Goal: Task Accomplishment & Management: Complete application form

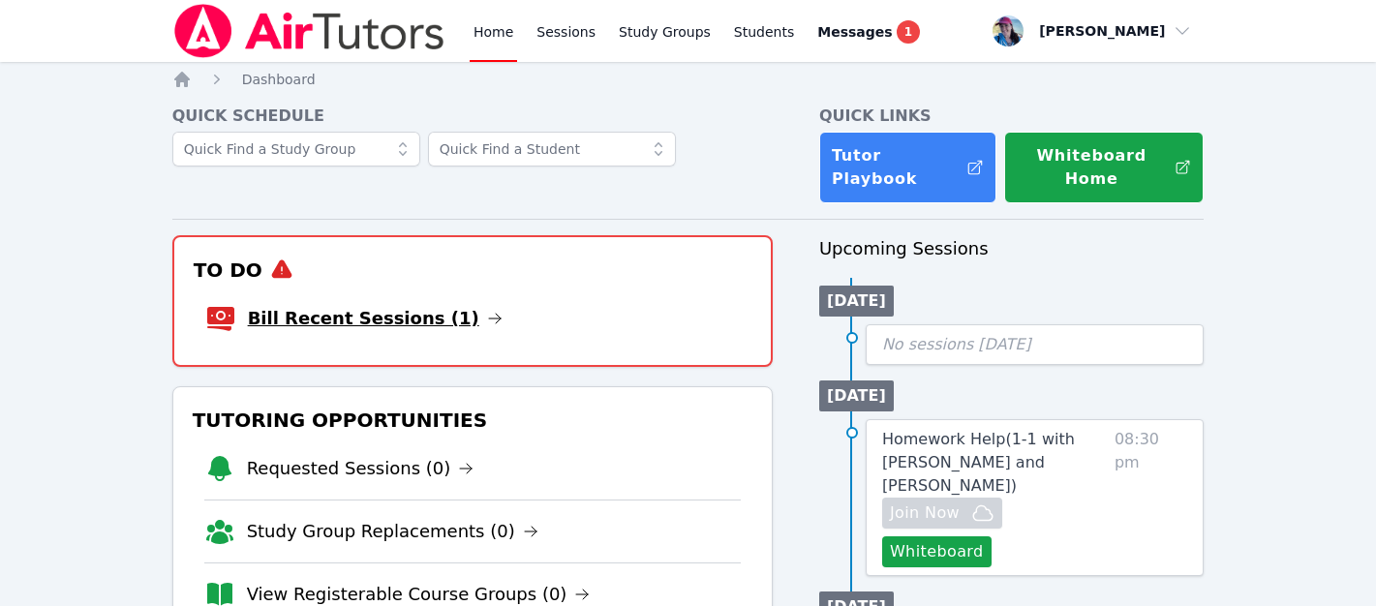
click at [412, 305] on link "Bill Recent Sessions (1)" at bounding box center [375, 318] width 255 height 27
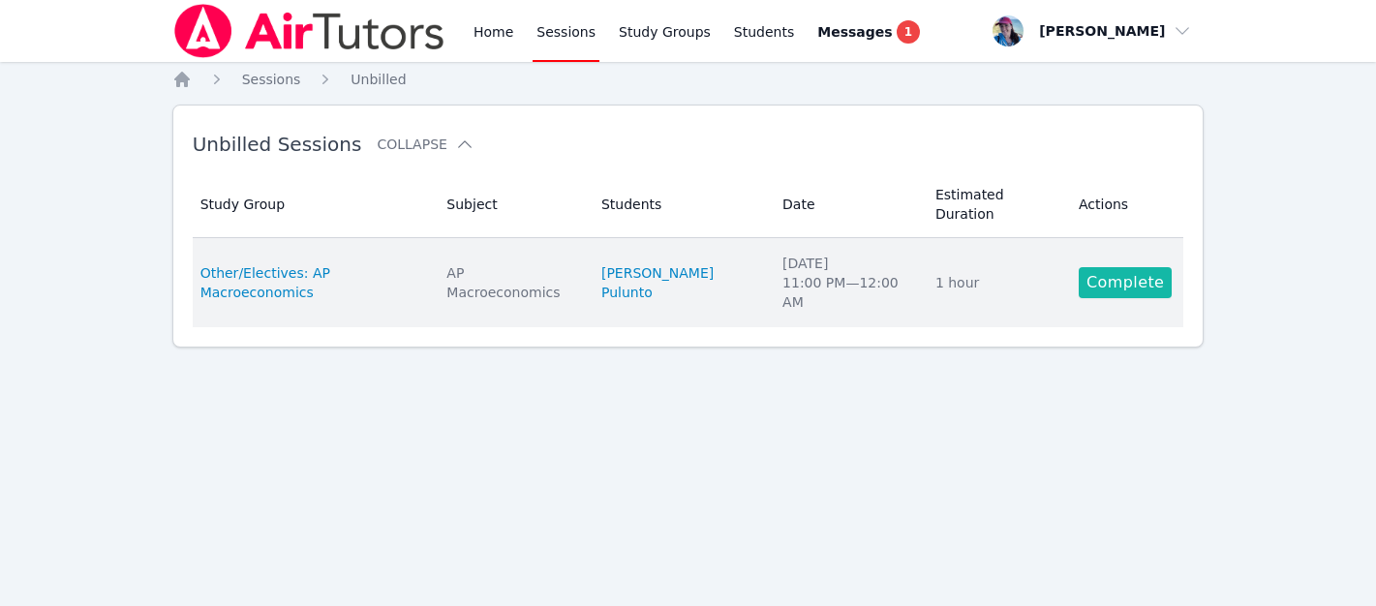
click at [1109, 267] on link "Complete" at bounding box center [1125, 282] width 93 height 31
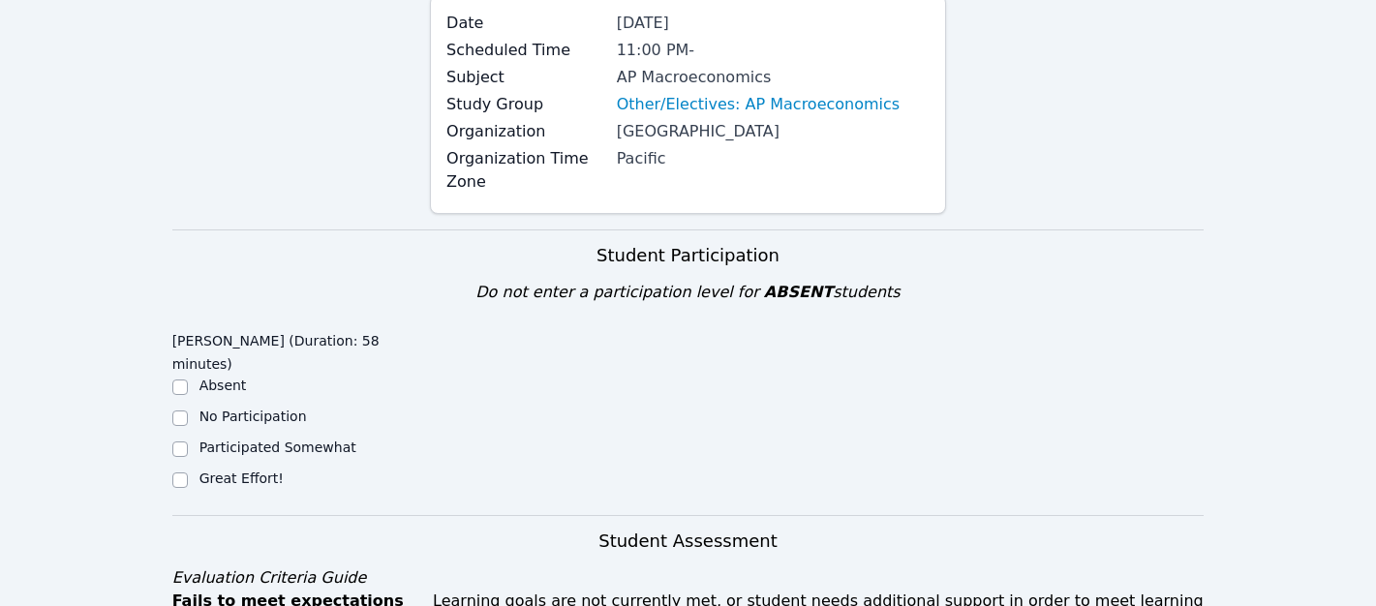
scroll to position [341, 0]
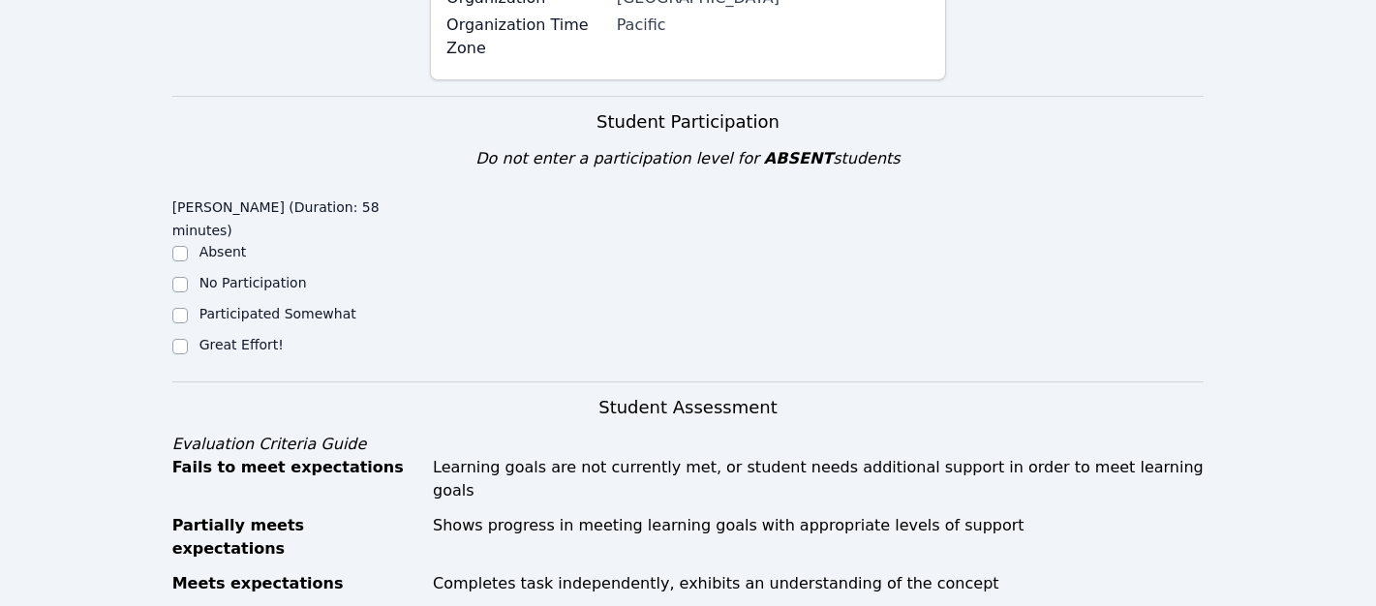
click at [218, 337] on label "Great Effort!" at bounding box center [241, 344] width 84 height 15
click at [188, 339] on input "Great Effort!" at bounding box center [179, 346] width 15 height 15
checkbox input "true"
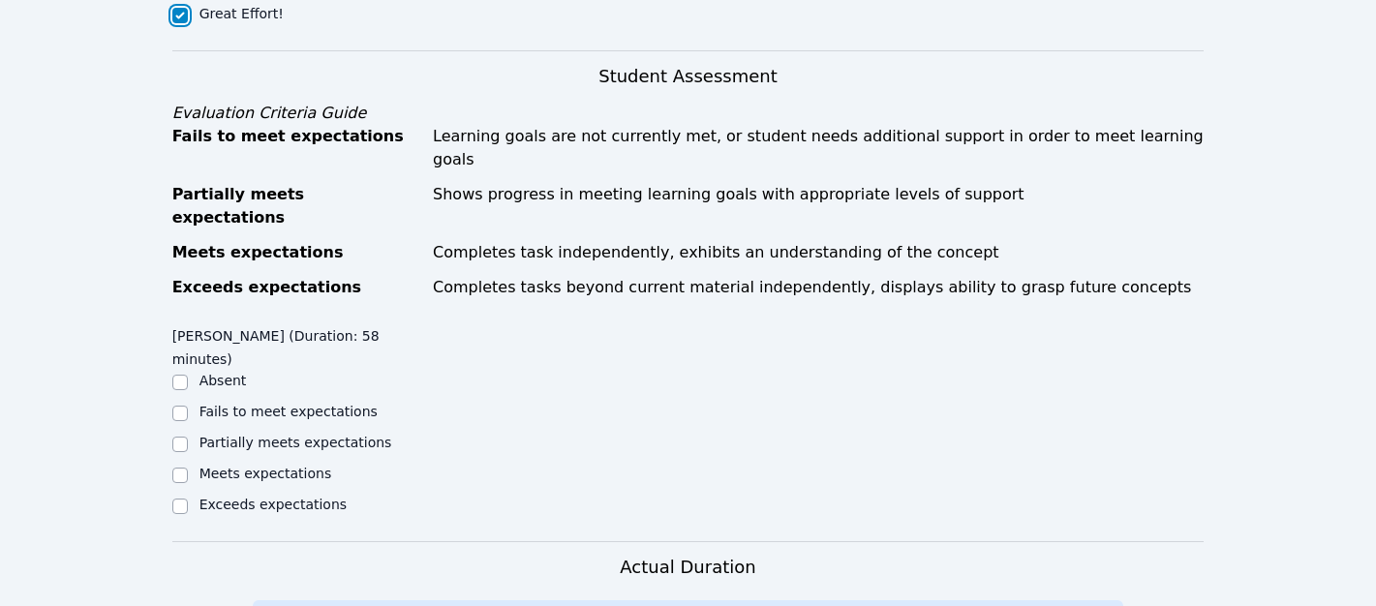
scroll to position [745, 0]
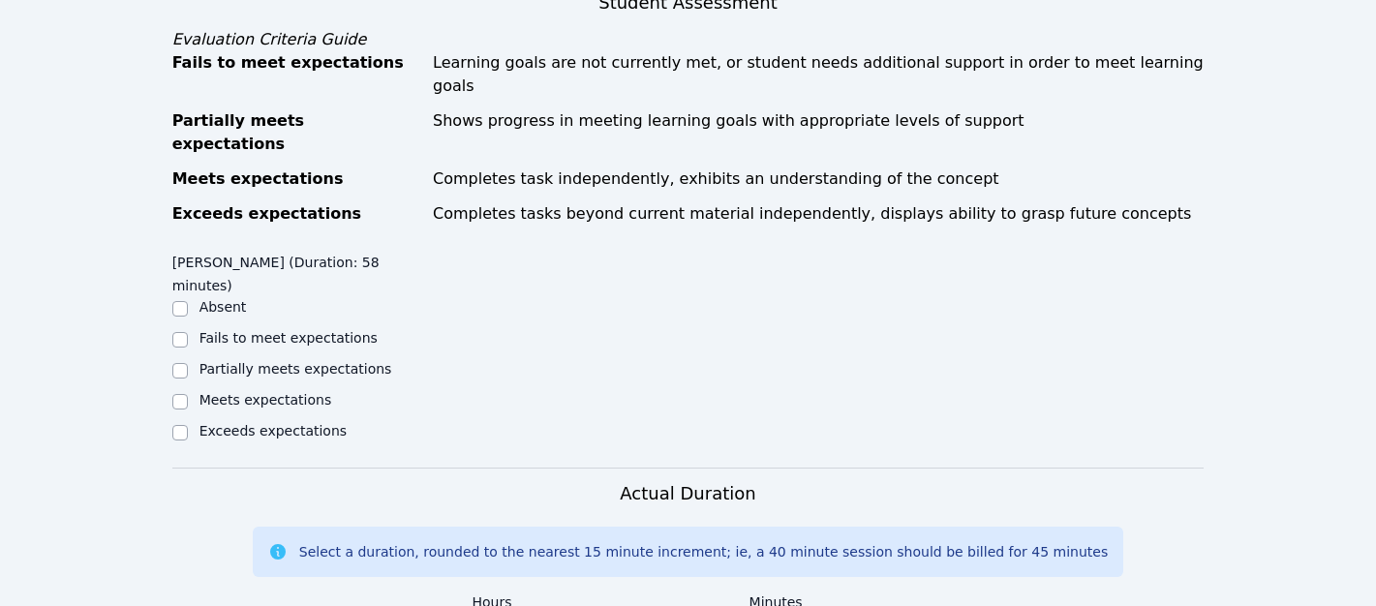
click at [280, 392] on label "Meets expectations" at bounding box center [265, 399] width 133 height 15
click at [188, 394] on input "Meets expectations" at bounding box center [179, 401] width 15 height 15
checkbox input "true"
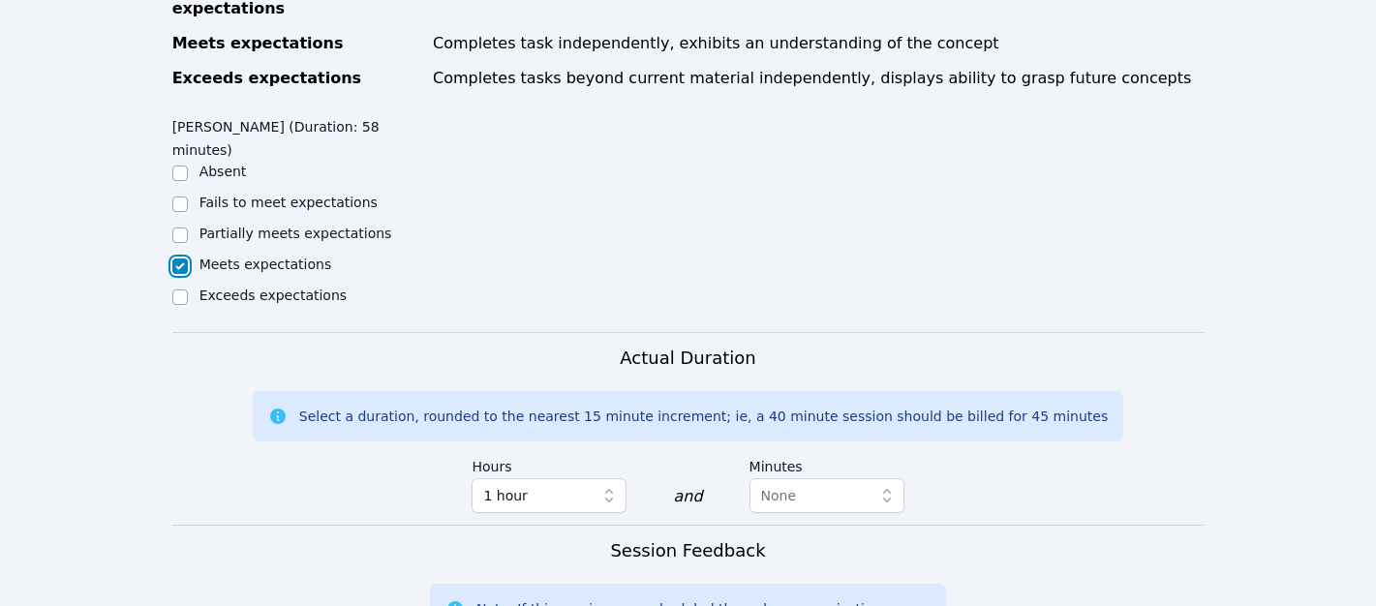
scroll to position [1082, 0]
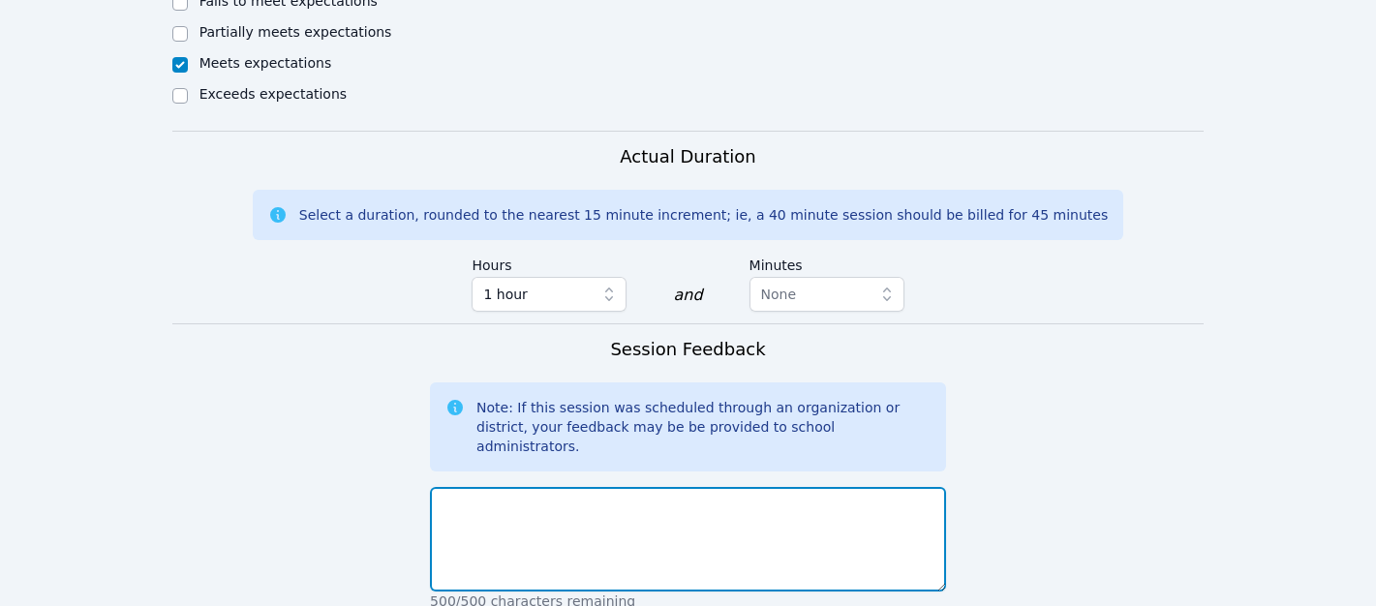
click at [528, 487] on textarea at bounding box center [688, 539] width 516 height 105
click at [649, 487] on textarea "Aloha, Today, Noris worked on" at bounding box center [688, 539] width 516 height 105
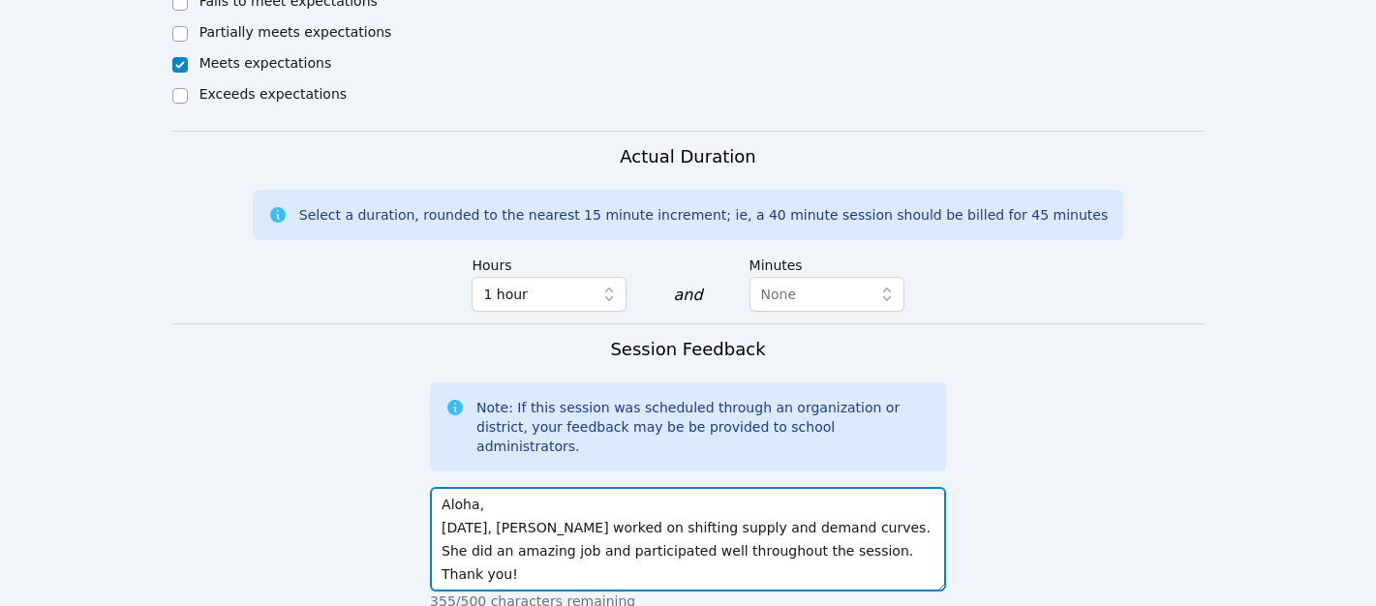
scroll to position [1344, 0]
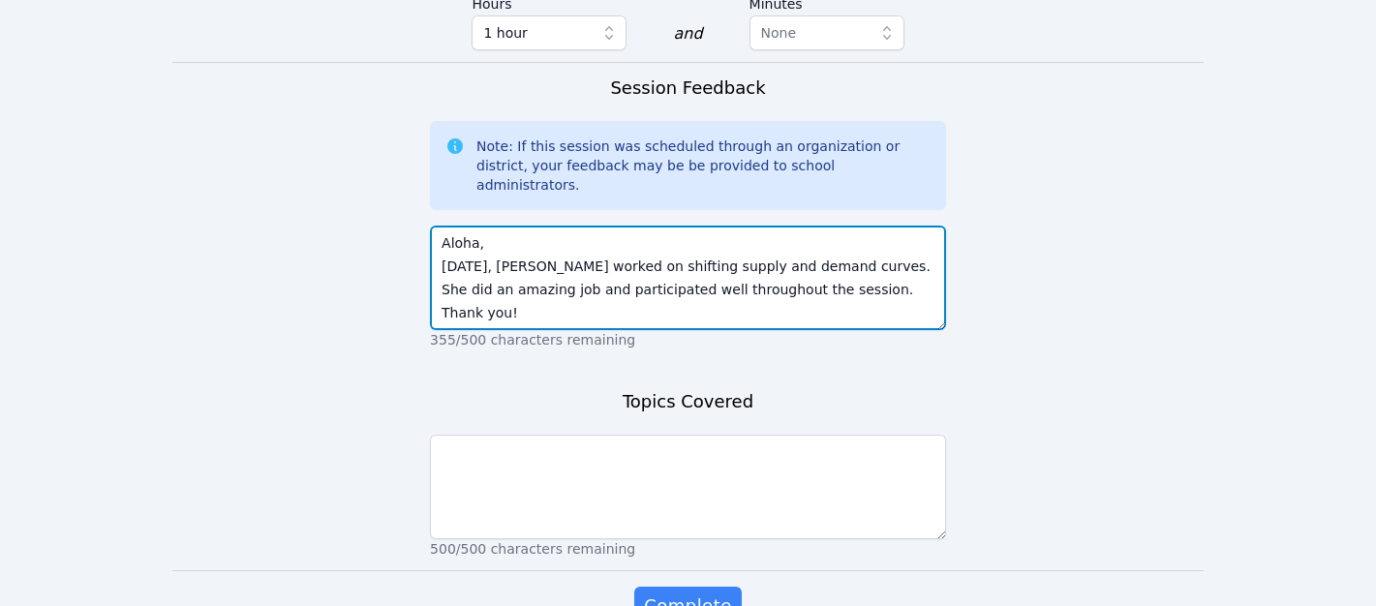
type textarea "Aloha, Today, Noris worked on shifting supply and demand curves. She did an ama…"
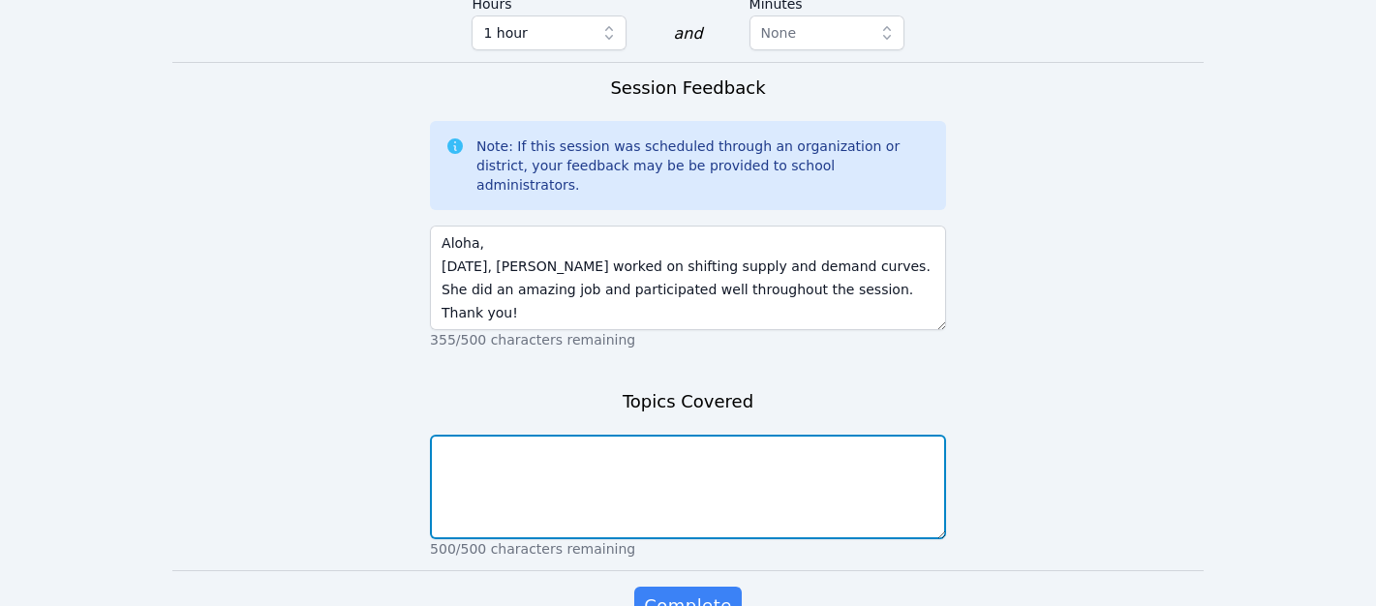
click at [654, 435] on textarea at bounding box center [688, 487] width 516 height 105
type textarea "Shifting supply and demand curves"
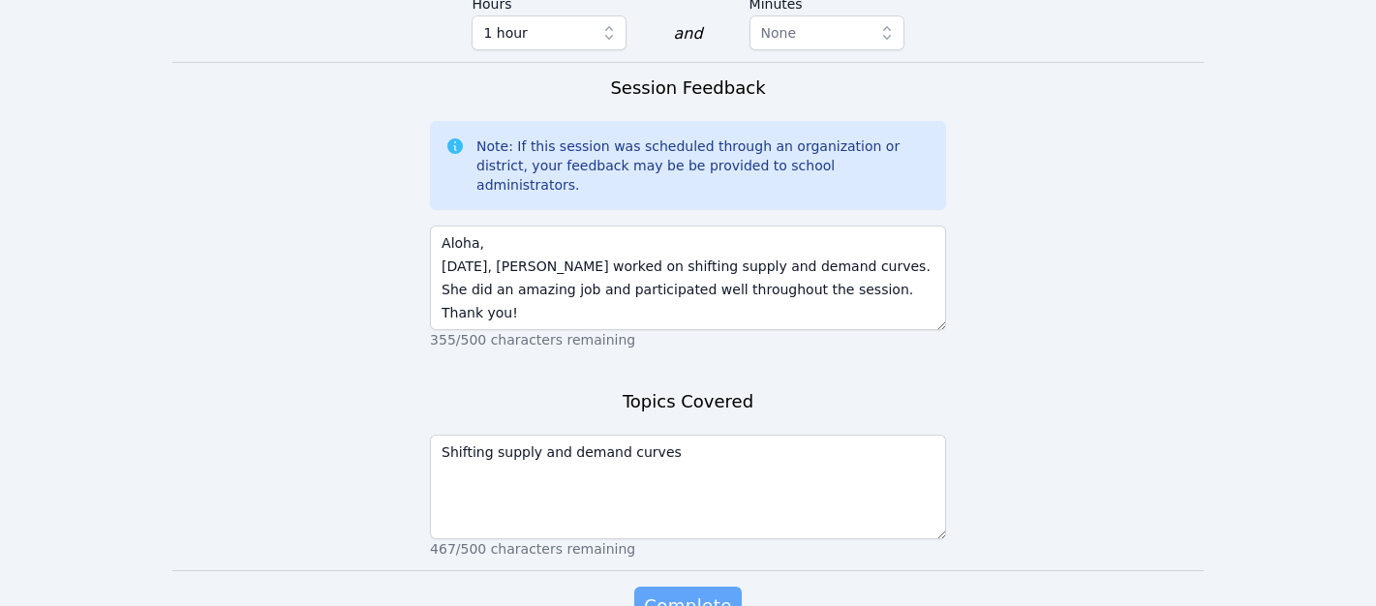
click at [685, 555] on span "Complete" at bounding box center [687, 606] width 87 height 27
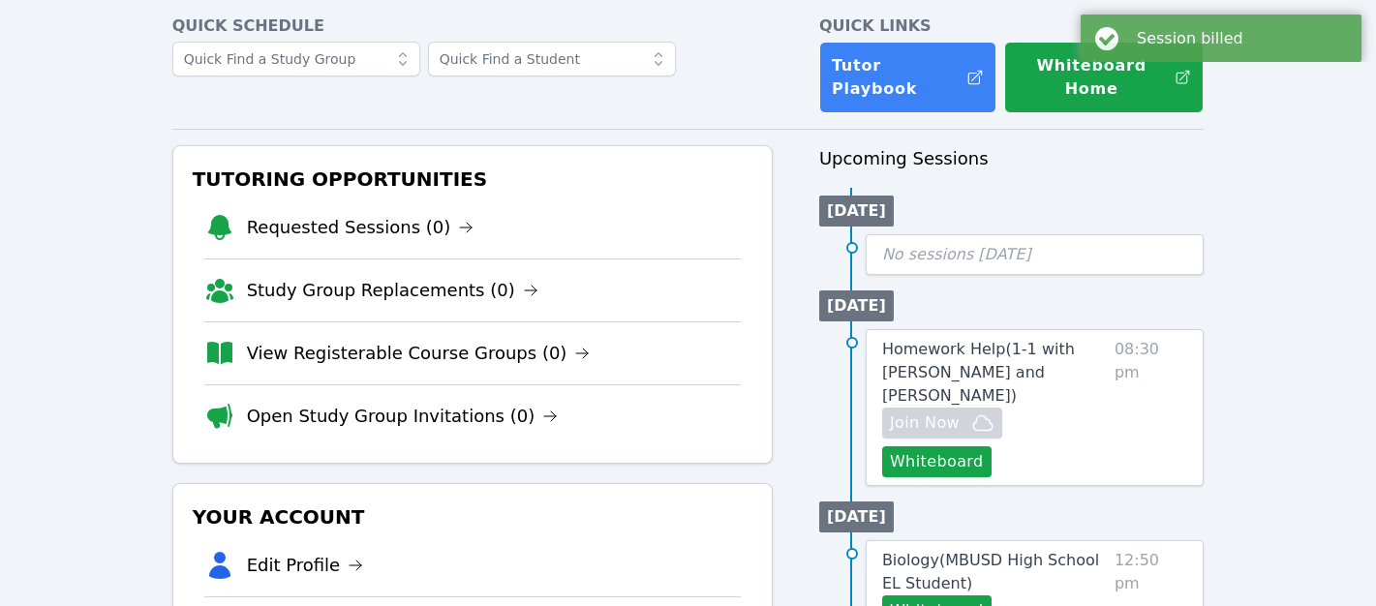
scroll to position [93, 0]
